Goal: Task Accomplishment & Management: Manage account settings

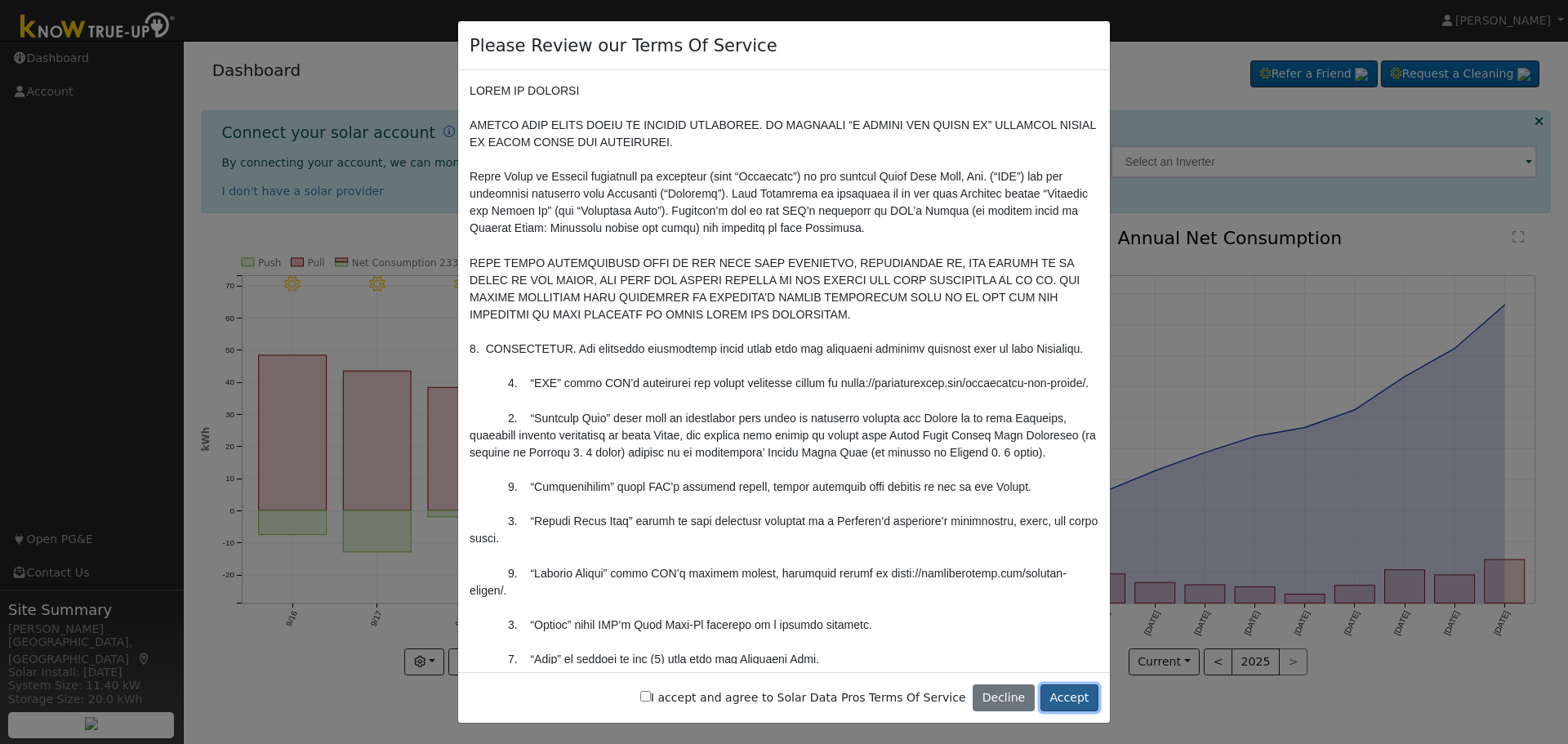
click at [1066, 701] on button "Accept" at bounding box center [1069, 698] width 58 height 28
click at [651, 694] on input "I accept and agree to Solar Data Pros Terms Of Service" at bounding box center [645, 696] width 11 height 11
checkbox input "true"
click at [1083, 704] on button "Accept" at bounding box center [1069, 698] width 58 height 28
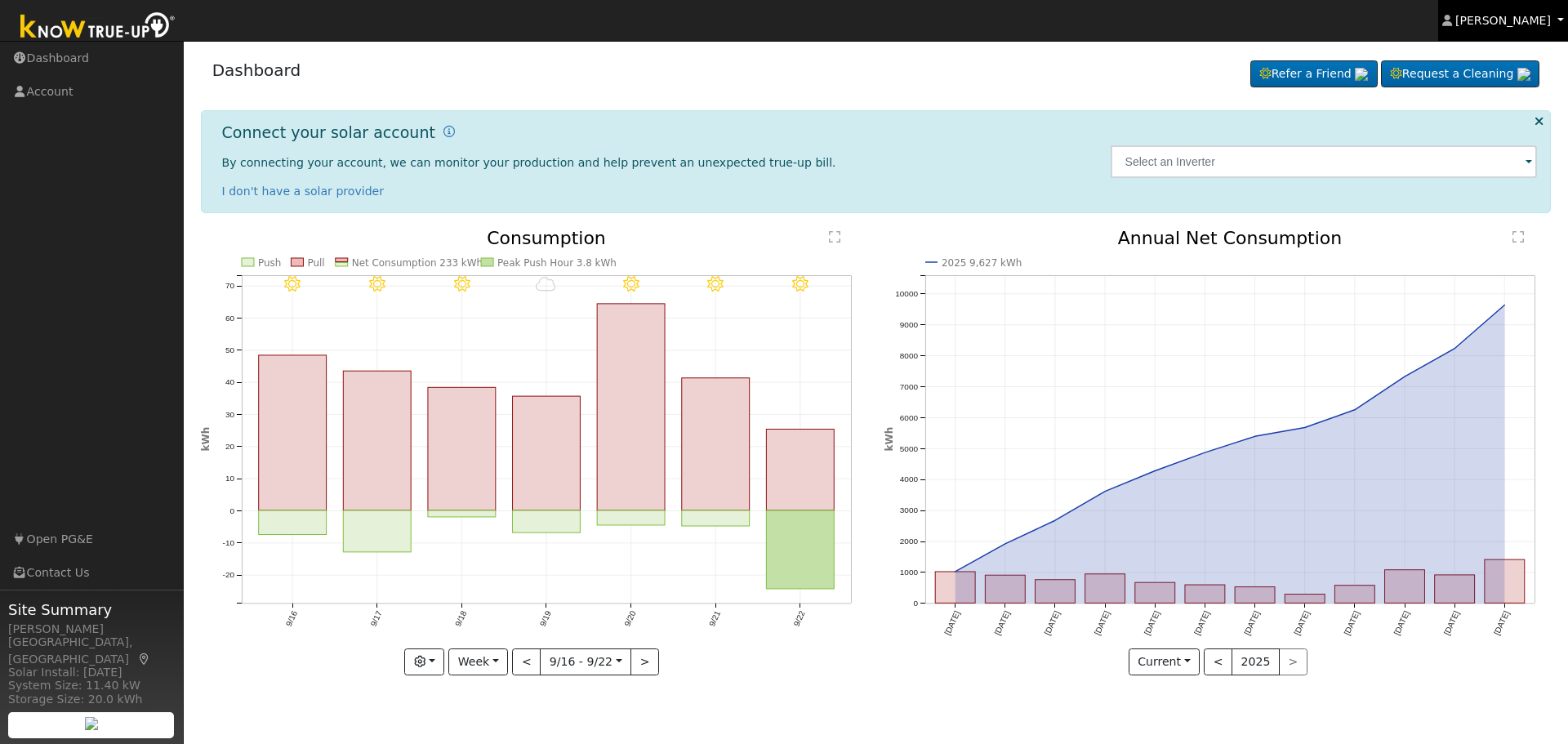
click at [1558, 21] on link "[PERSON_NAME]" at bounding box center [1503, 20] width 131 height 41
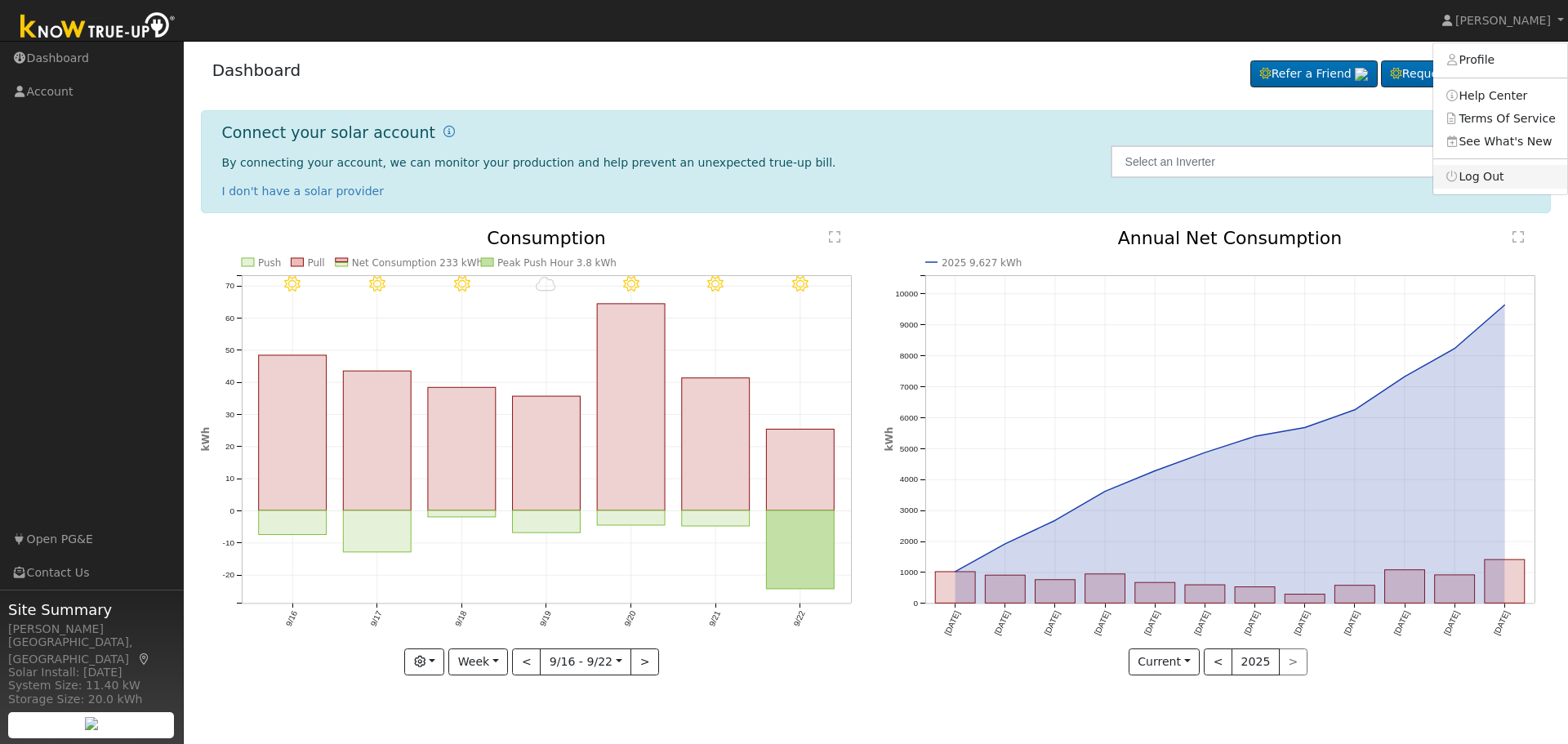
click at [1498, 170] on link "Log Out" at bounding box center [1500, 176] width 134 height 23
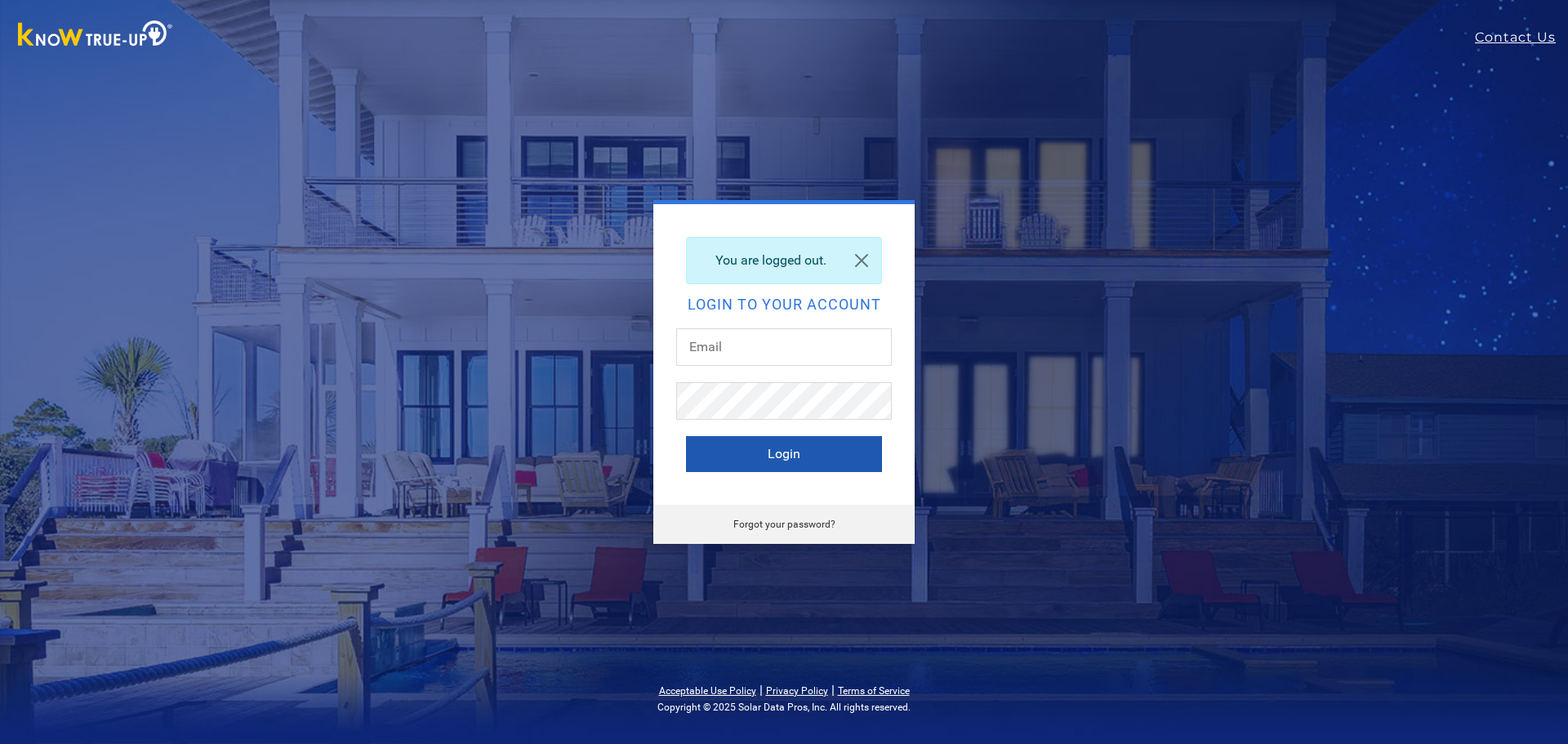
type input "nicolet@solarmaintenancepros.com"
click at [794, 462] on button "Login" at bounding box center [784, 454] width 196 height 36
